Goal: Task Accomplishment & Management: Manage account settings

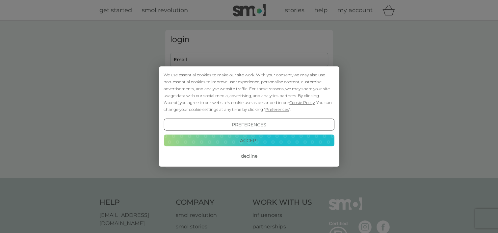
click at [266, 137] on button "Accept" at bounding box center [249, 140] width 170 height 12
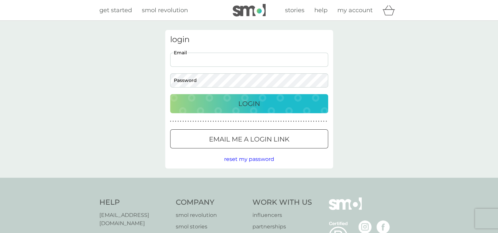
click at [262, 66] on input "Email" at bounding box center [249, 60] width 158 height 14
type input "[PERSON_NAME][EMAIL_ADDRESS][DOMAIN_NAME]"
click at [240, 136] on div at bounding box center [249, 139] width 24 height 7
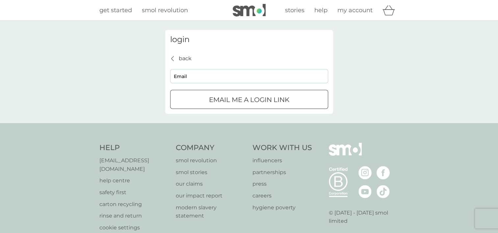
click at [258, 76] on input "Email" at bounding box center [249, 76] width 158 height 14
type input "[PERSON_NAME][EMAIL_ADDRESS][DOMAIN_NAME]"
click at [246, 97] on div "submit" at bounding box center [249, 99] width 24 height 7
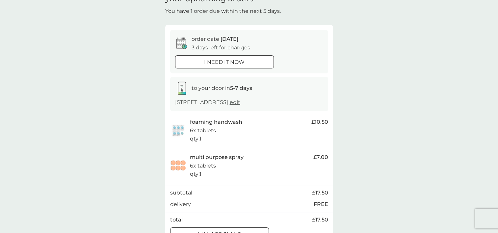
scroll to position [33, 0]
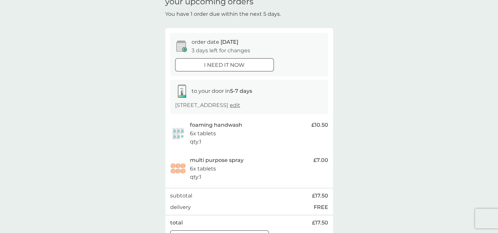
click at [237, 108] on span "edit" at bounding box center [235, 105] width 11 height 6
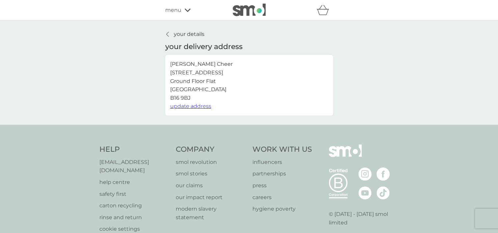
click at [165, 34] on link "your details" at bounding box center [184, 34] width 39 height 9
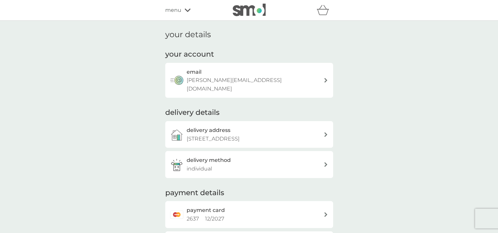
click at [185, 9] on icon at bounding box center [188, 10] width 6 height 4
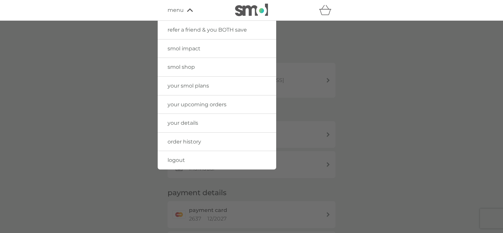
click at [195, 90] on link "your smol plans" at bounding box center [217, 86] width 118 height 18
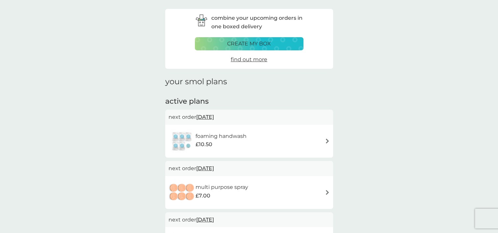
scroll to position [99, 0]
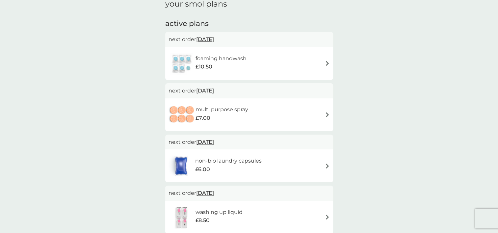
click at [212, 39] on span "[DATE]" at bounding box center [205, 39] width 18 height 13
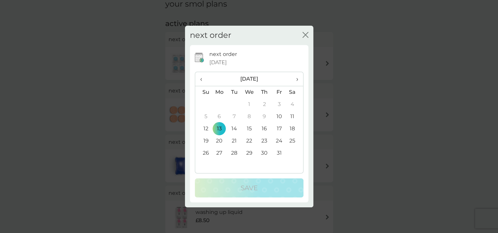
click at [296, 79] on span "›" at bounding box center [294, 79] width 7 height 14
click at [217, 117] on td "3" at bounding box center [219, 117] width 15 height 12
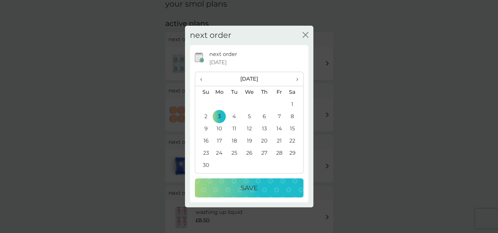
click at [241, 185] on p "Save" at bounding box center [249, 188] width 17 height 11
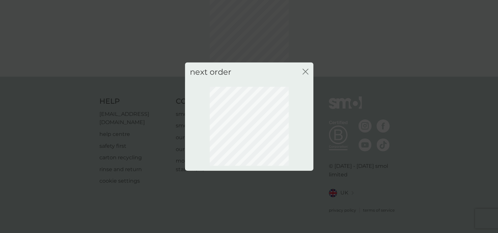
scroll to position [43, 0]
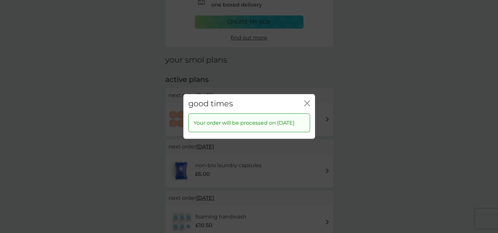
click at [308, 100] on icon "close" at bounding box center [307, 103] width 6 height 6
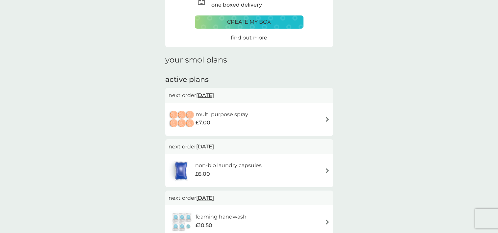
click at [214, 94] on span "[DATE]" at bounding box center [205, 95] width 18 height 13
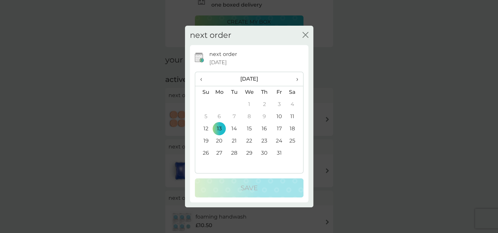
click at [299, 80] on th "›" at bounding box center [294, 79] width 16 height 14
click at [217, 116] on td "3" at bounding box center [219, 117] width 15 height 12
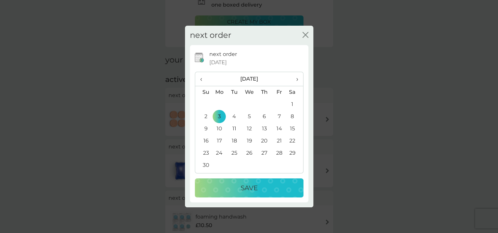
click at [240, 187] on div "Save" at bounding box center [248, 188] width 95 height 11
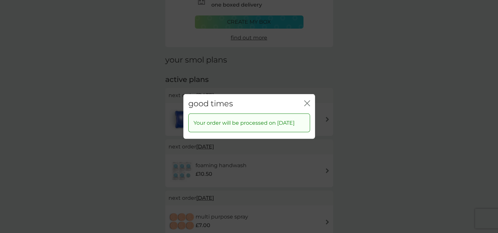
click at [308, 101] on icon "close" at bounding box center [308, 103] width 3 height 5
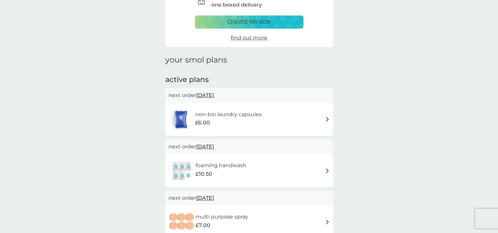
click at [214, 96] on span "[DATE]" at bounding box center [205, 95] width 18 height 13
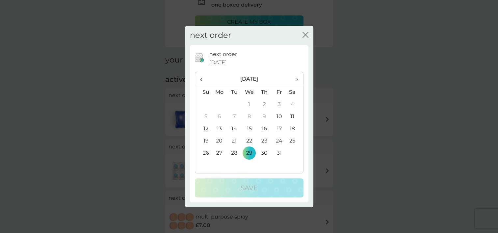
click at [219, 141] on td "20" at bounding box center [219, 141] width 15 height 12
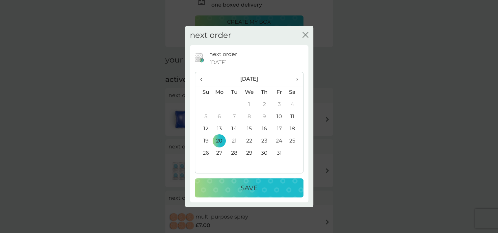
click at [221, 191] on div "Save" at bounding box center [248, 188] width 95 height 11
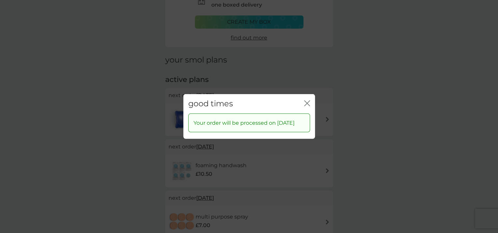
click at [307, 101] on icon "close" at bounding box center [307, 103] width 6 height 6
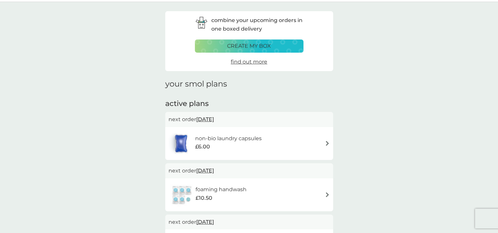
scroll to position [0, 0]
